Goal: Information Seeking & Learning: Learn about a topic

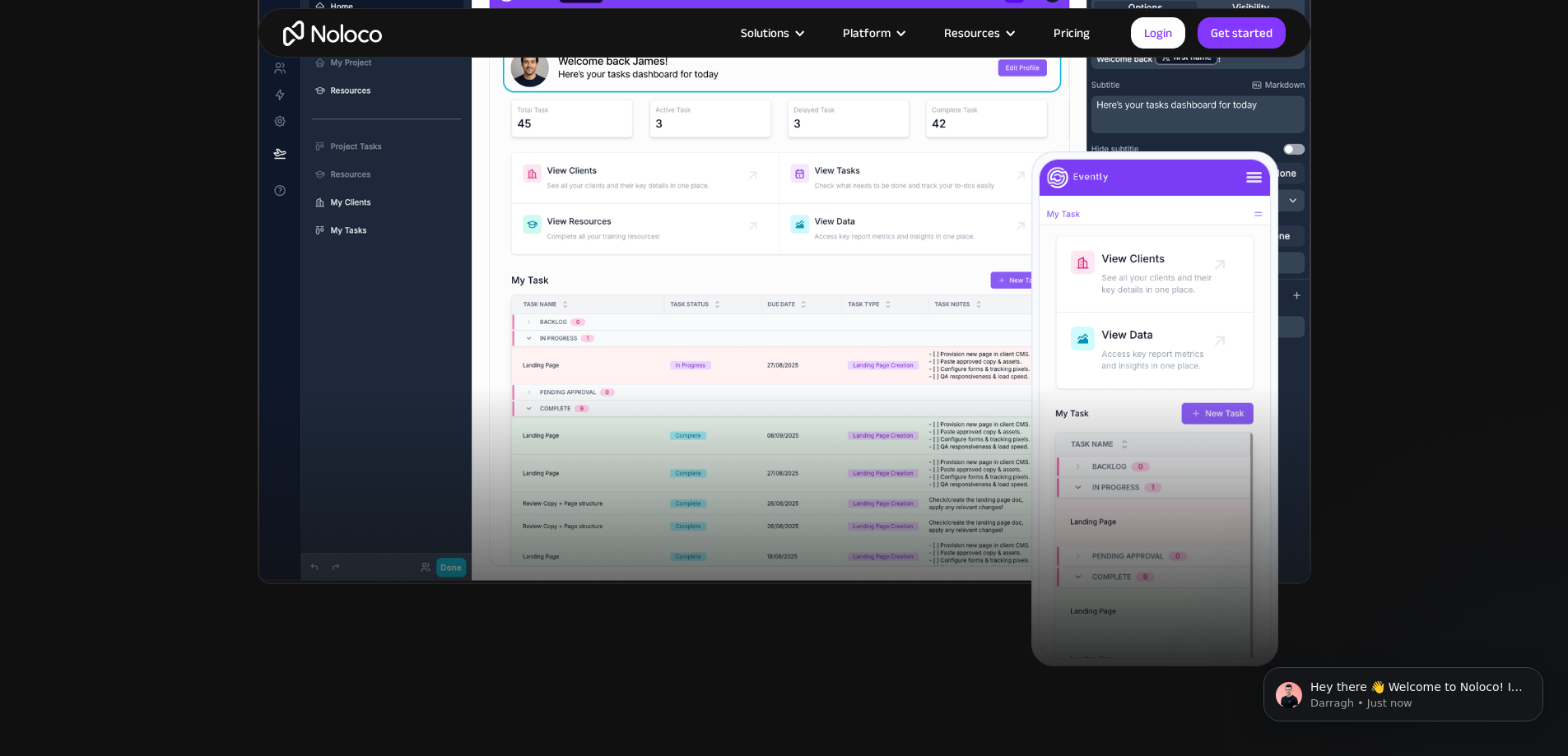
click at [145, 335] on section "New: Connect Noloco to Stripe Custom No-Code Business Apps Platform Flexible Bu…" at bounding box center [784, 66] width 1568 height 1284
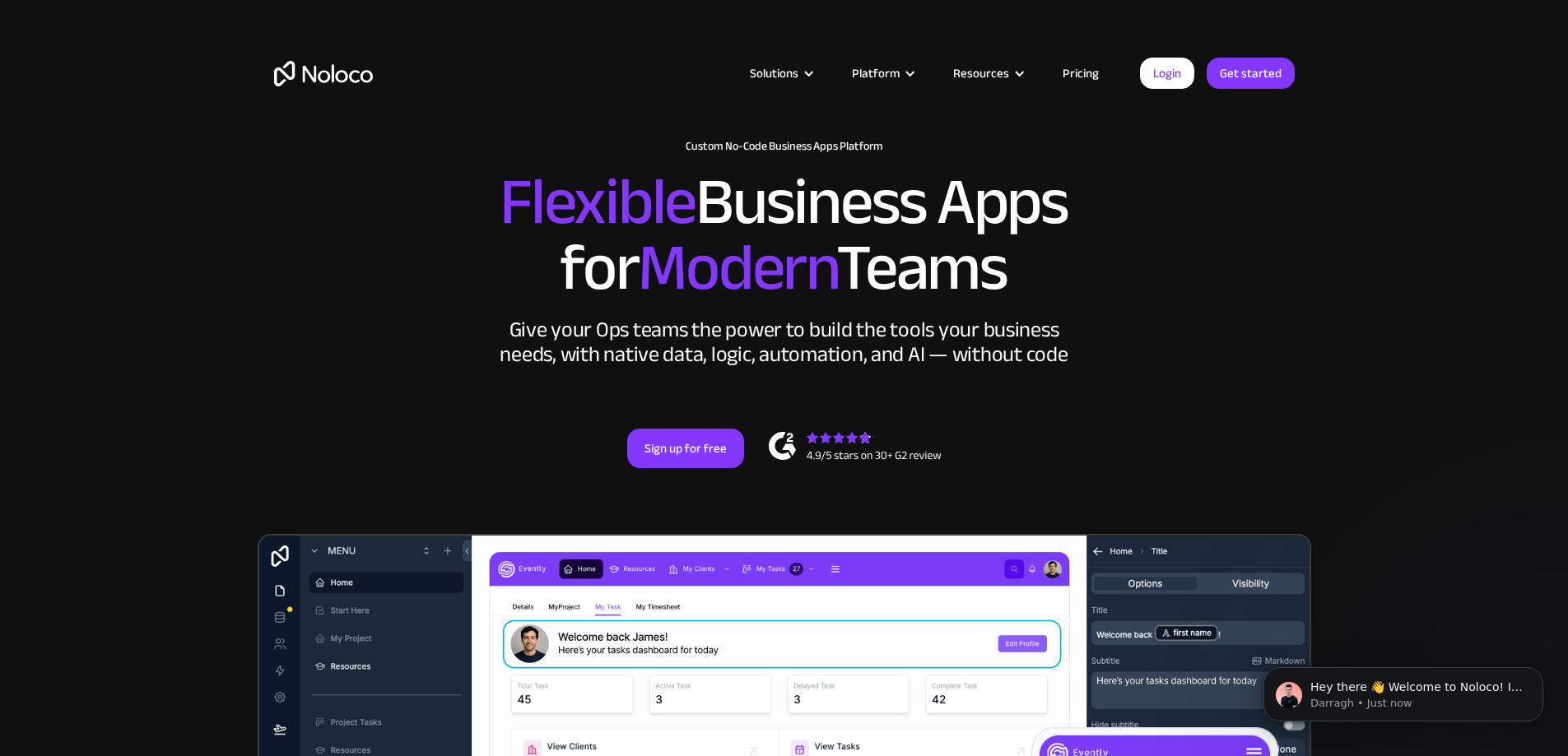
click at [1092, 75] on link "Pricing" at bounding box center [1080, 73] width 78 height 21
click at [254, 283] on section "New: Connect Noloco to Stripe Custom No-Code Business Apps Platform Flexible Bu…" at bounding box center [784, 642] width 1568 height 1284
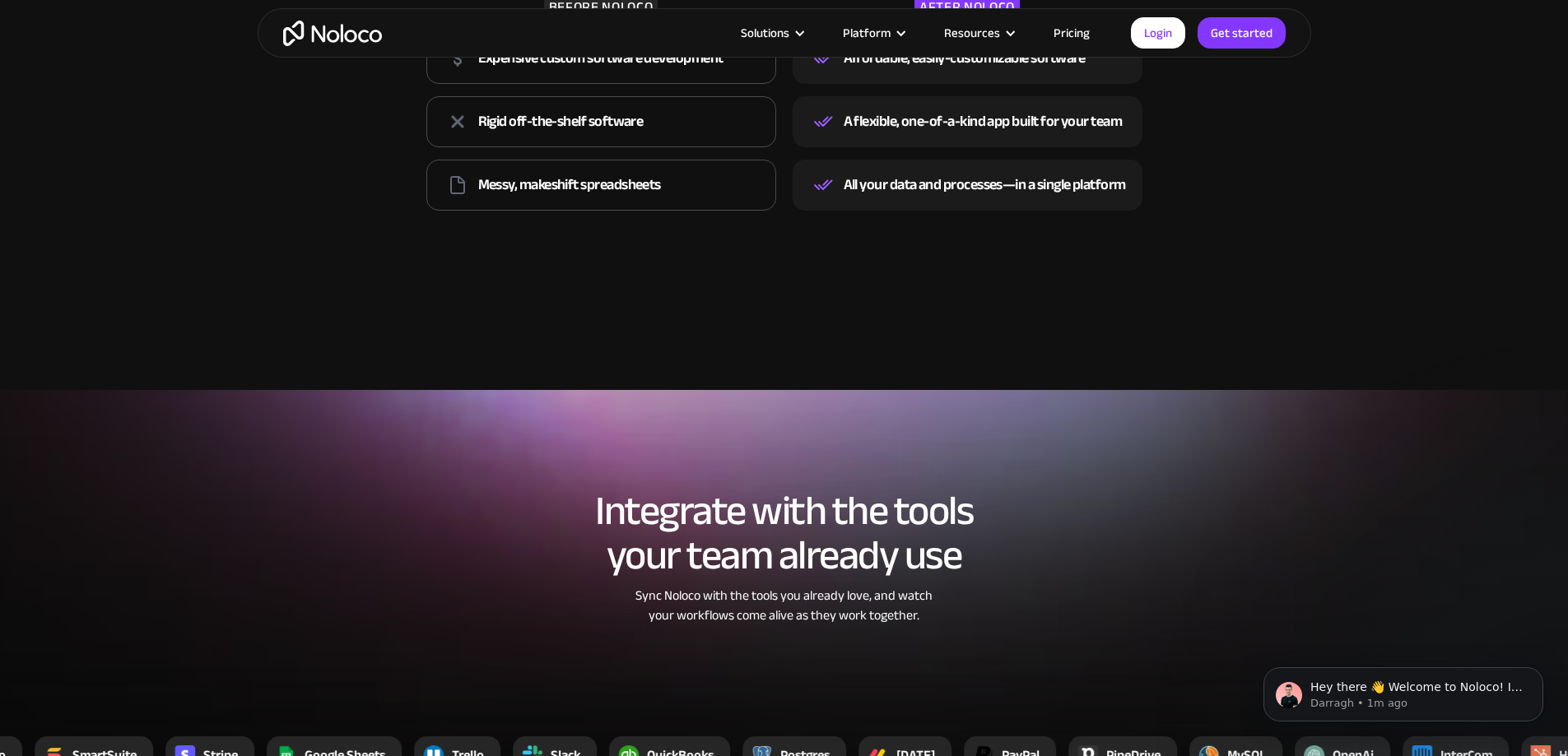
scroll to position [2140, 0]
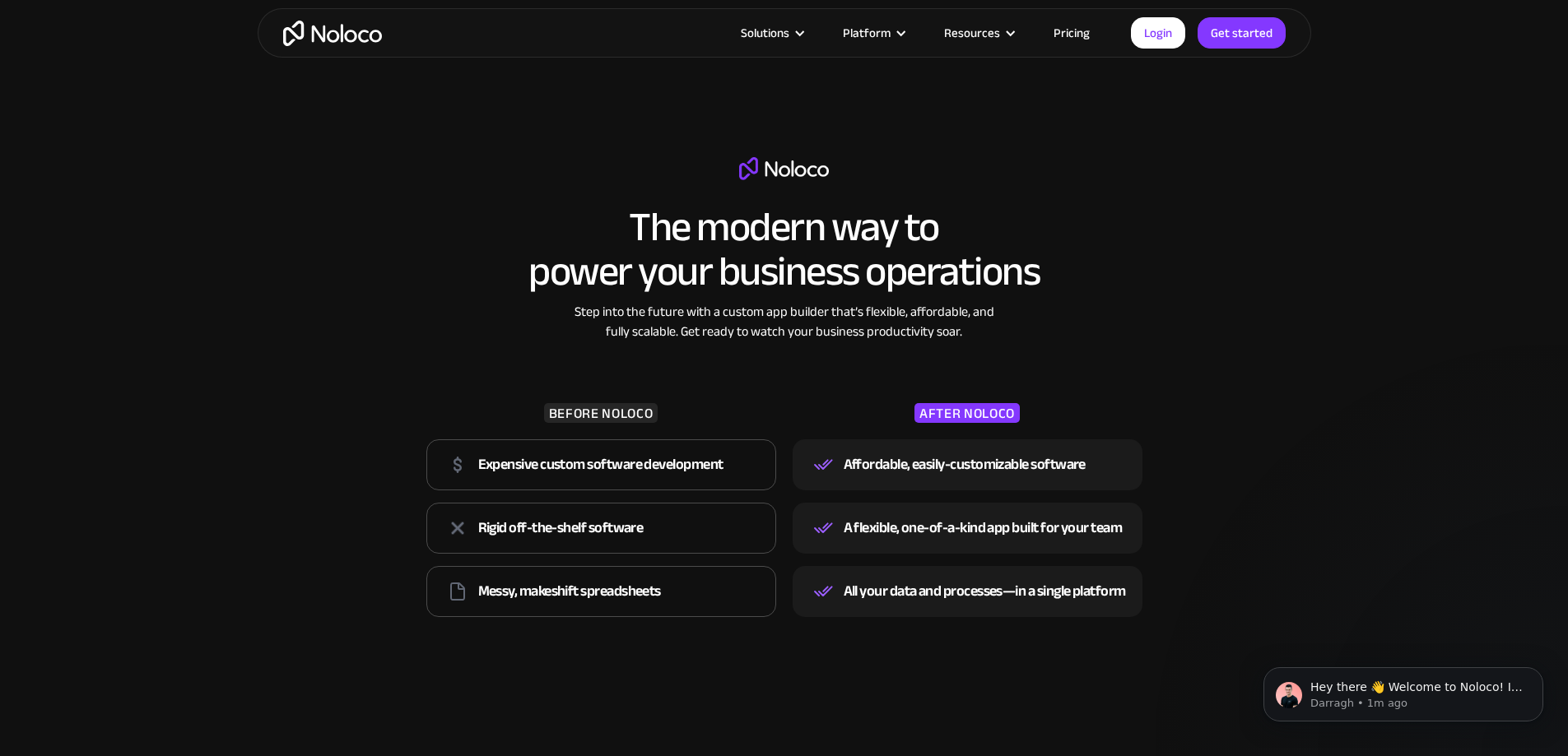
click at [238, 155] on section "The modern way to power your business operations Step into the future with a cu…" at bounding box center [784, 427] width 1568 height 738
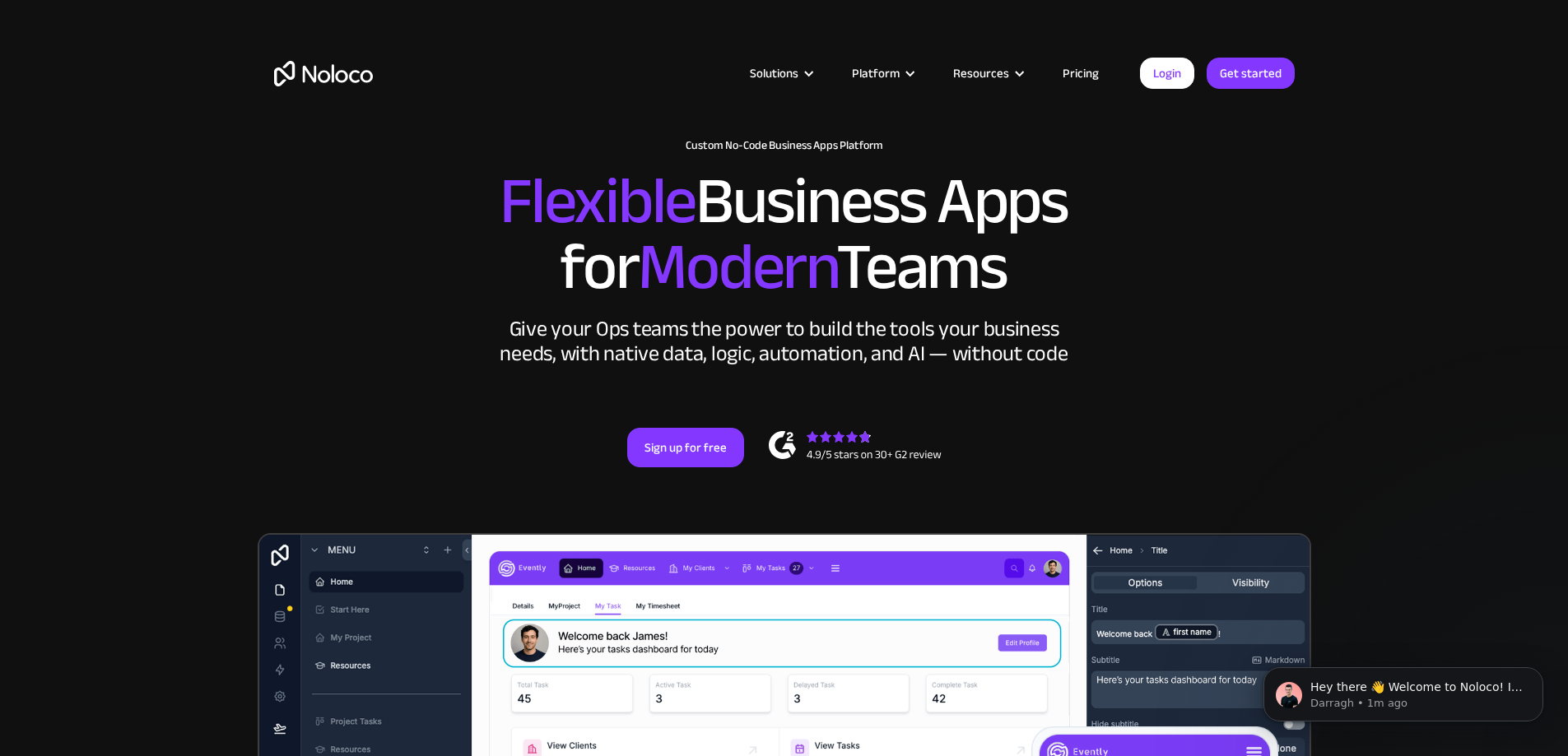
scroll to position [0, 0]
